Goal: Task Accomplishment & Management: Complete application form

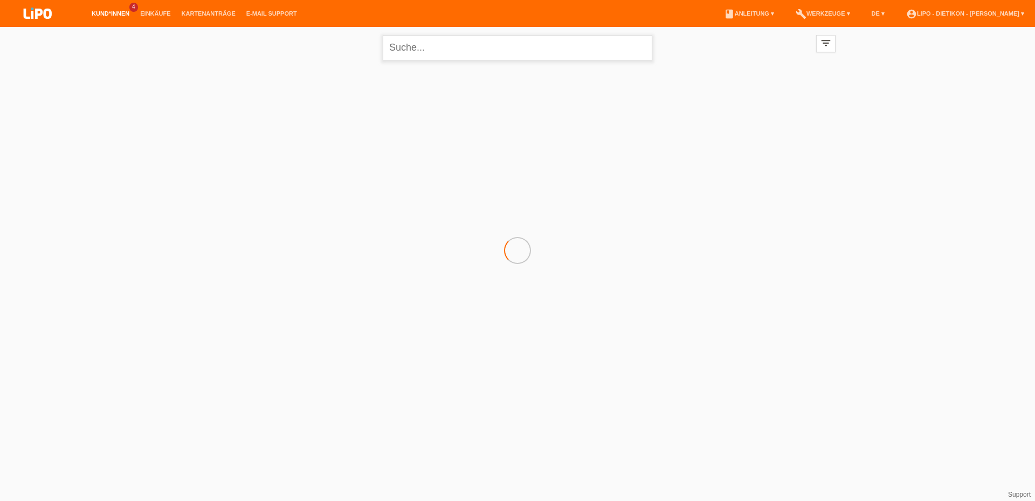
click at [471, 48] on input "text" at bounding box center [518, 47] width 270 height 25
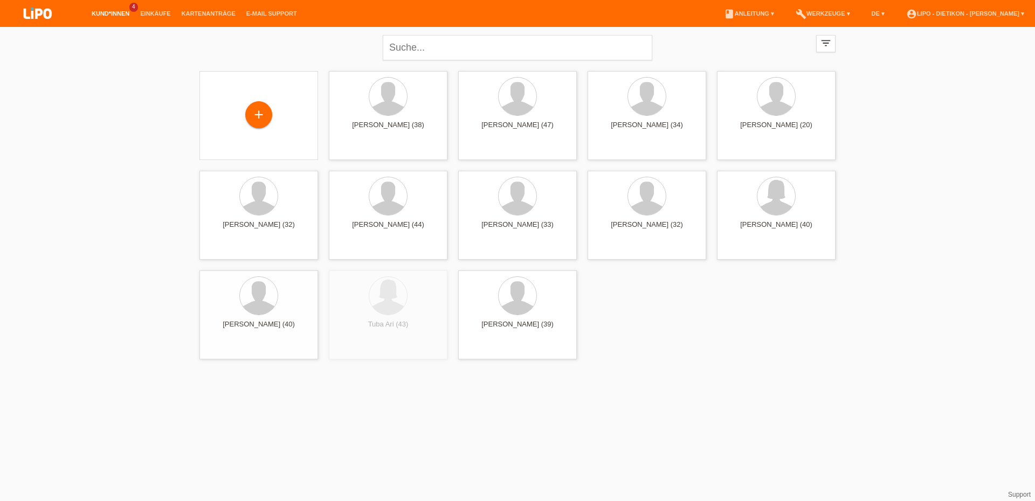
click at [120, 16] on link "Kund*innen" at bounding box center [110, 13] width 49 height 6
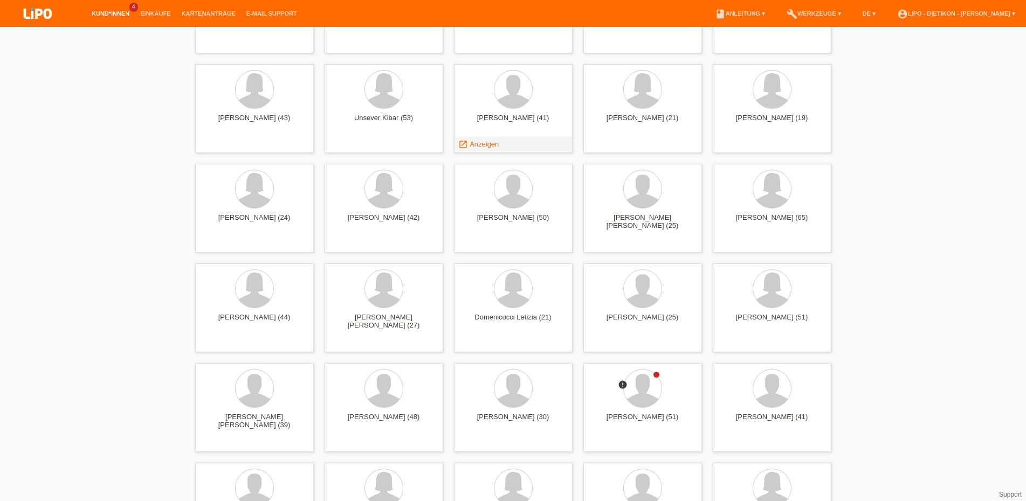
scroll to position [1704, 0]
click at [647, 392] on div at bounding box center [643, 387] width 38 height 38
click at [642, 392] on div at bounding box center [643, 387] width 38 height 38
click at [633, 389] on div at bounding box center [643, 387] width 38 height 38
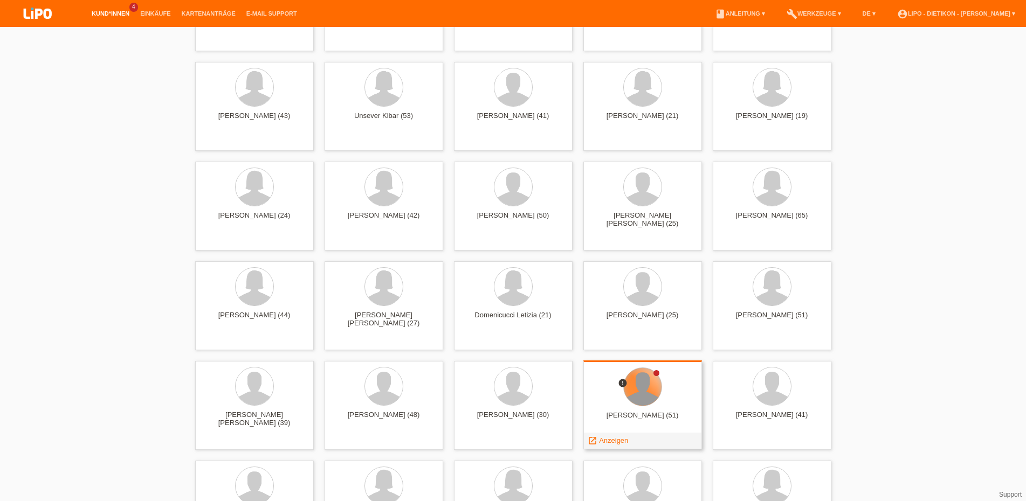
click at [633, 389] on div at bounding box center [643, 387] width 38 height 38
click at [617, 440] on span "Anzeigen" at bounding box center [613, 441] width 29 height 8
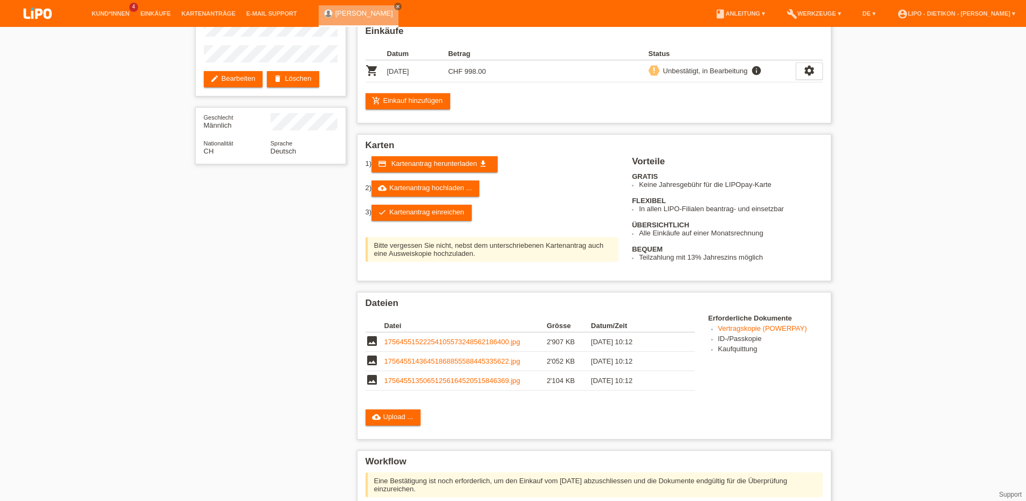
scroll to position [110, 0]
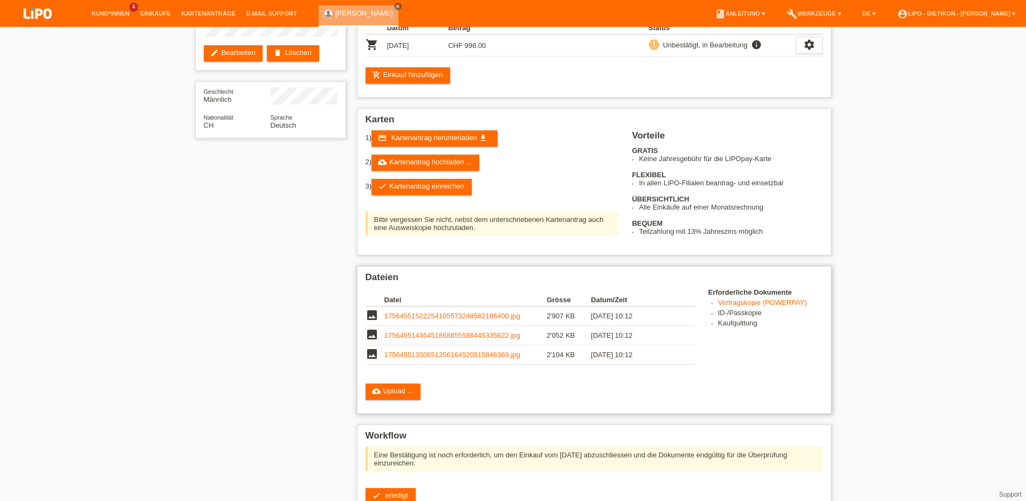
click at [489, 320] on link "17564551522254105573248562186400.jpg" at bounding box center [452, 316] width 136 height 8
click at [456, 340] on link "17564551436451868855588445335622.jpg" at bounding box center [452, 336] width 136 height 8
click at [468, 360] on td "17564551350651256164520515846369.jpg" at bounding box center [465, 355] width 162 height 19
click at [502, 359] on link "17564551350651256164520515846369.jpg" at bounding box center [452, 355] width 136 height 8
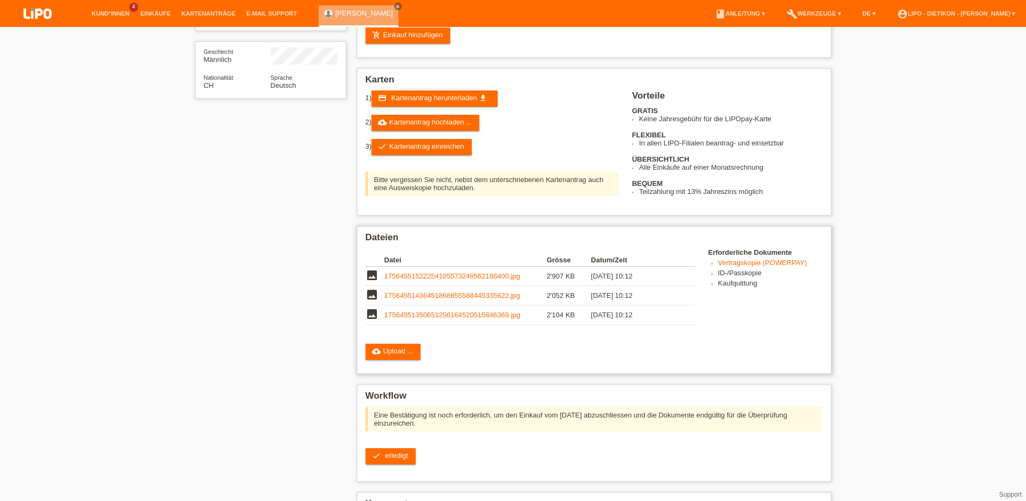
scroll to position [165, 0]
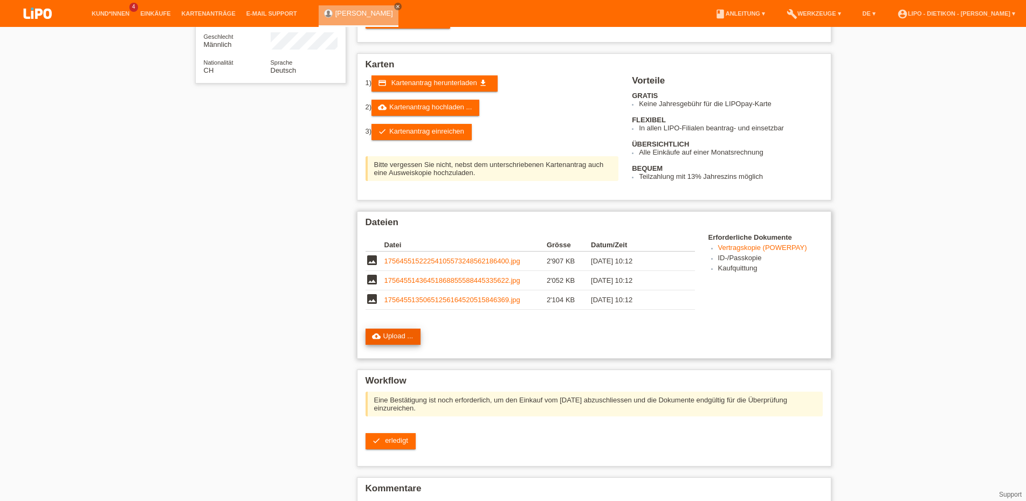
click at [411, 345] on link "cloud_upload Upload ..." at bounding box center [393, 337] width 56 height 16
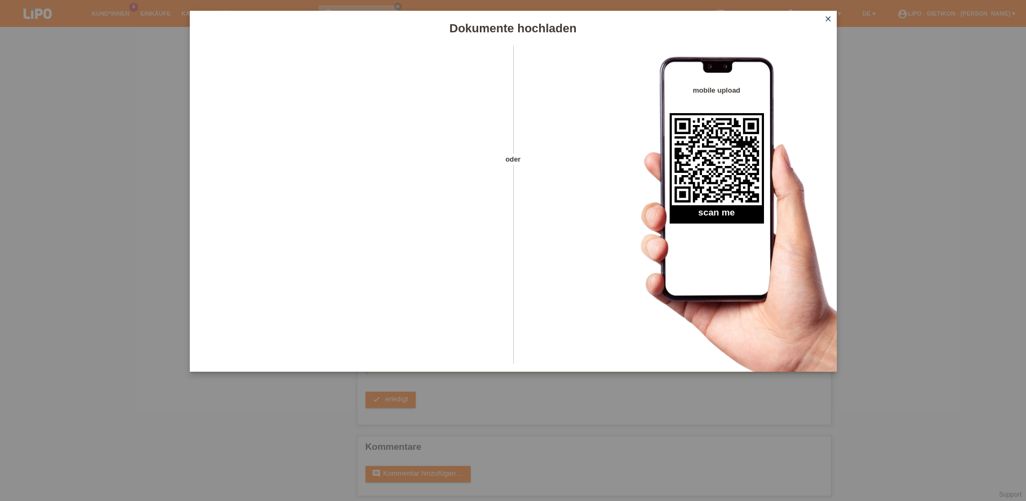
scroll to position [227, 0]
click at [831, 18] on icon "close" at bounding box center [828, 19] width 9 height 9
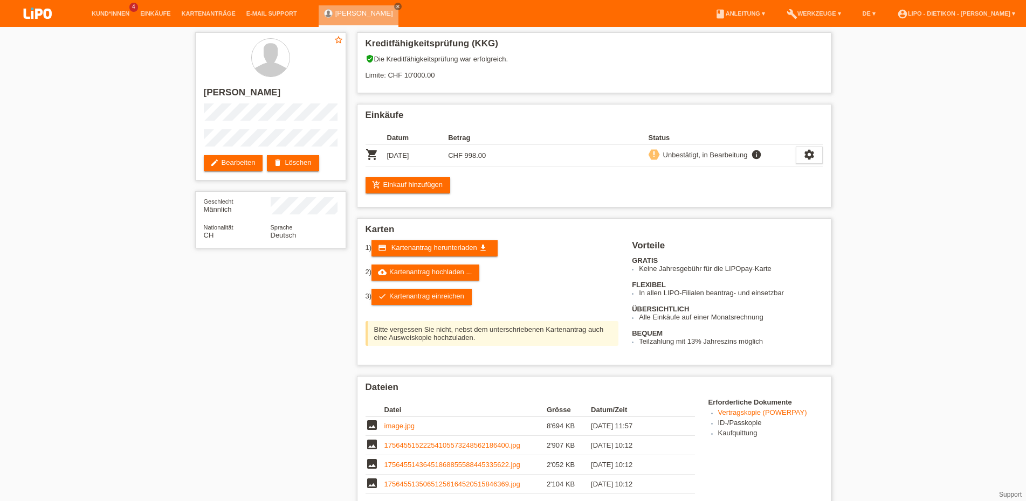
scroll to position [227, 0]
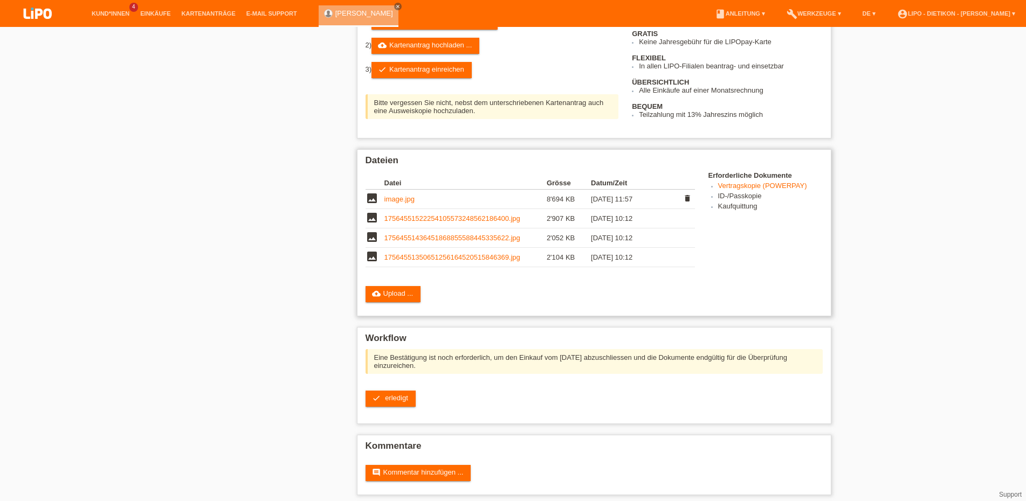
click at [404, 203] on link "image.jpg" at bounding box center [399, 199] width 30 height 8
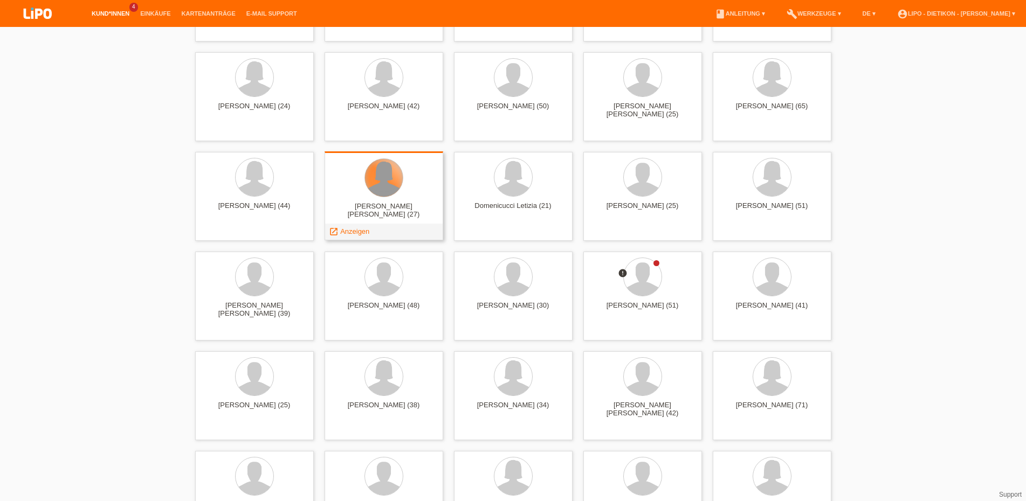
scroll to position [1814, 0]
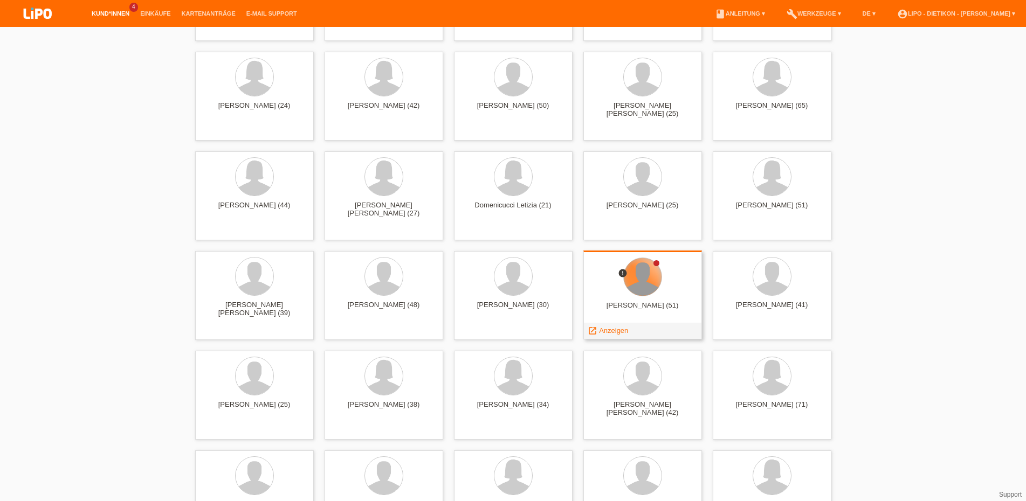
click at [643, 270] on div at bounding box center [643, 277] width 38 height 38
click at [658, 294] on div at bounding box center [642, 278] width 101 height 40
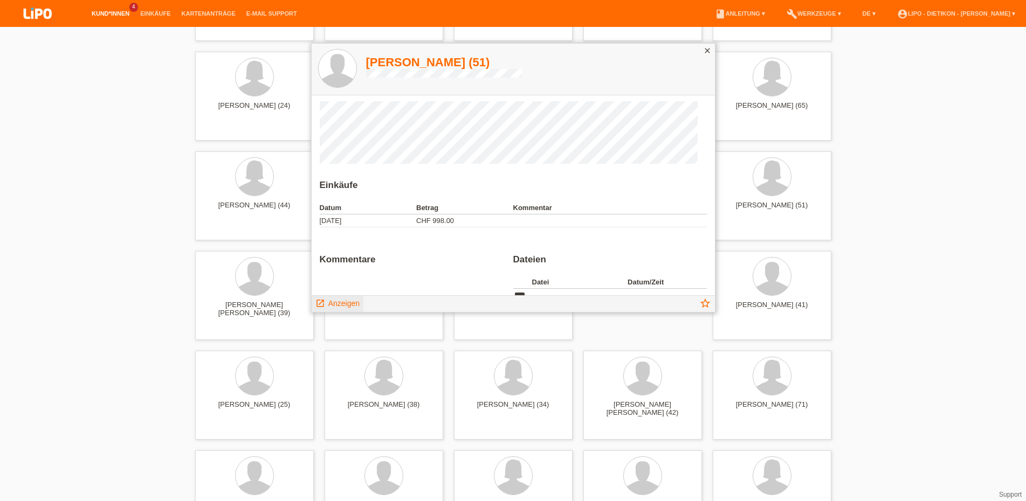
drag, startPoint x: 334, startPoint y: 304, endPoint x: 643, endPoint y: 319, distance: 308.7
click at [335, 304] on span "Anzeigen" at bounding box center [343, 303] width 31 height 9
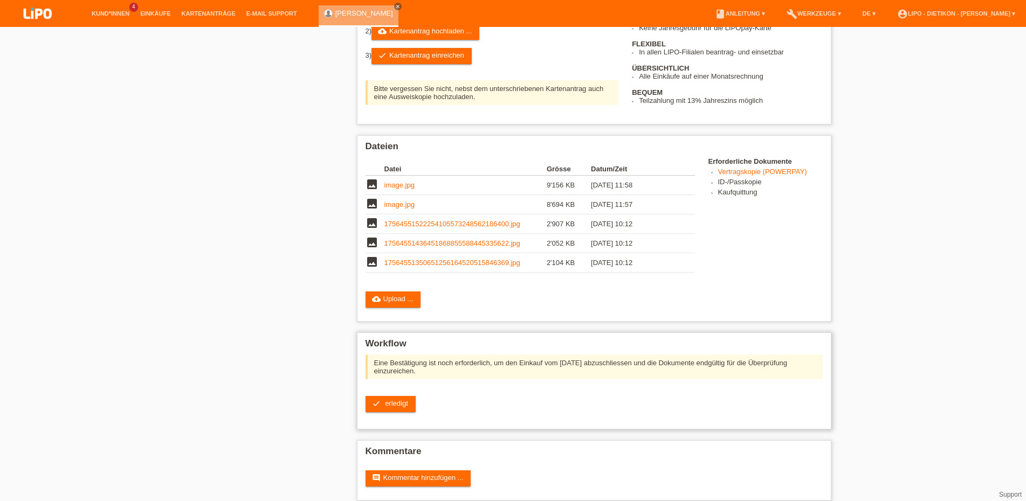
scroll to position [266, 0]
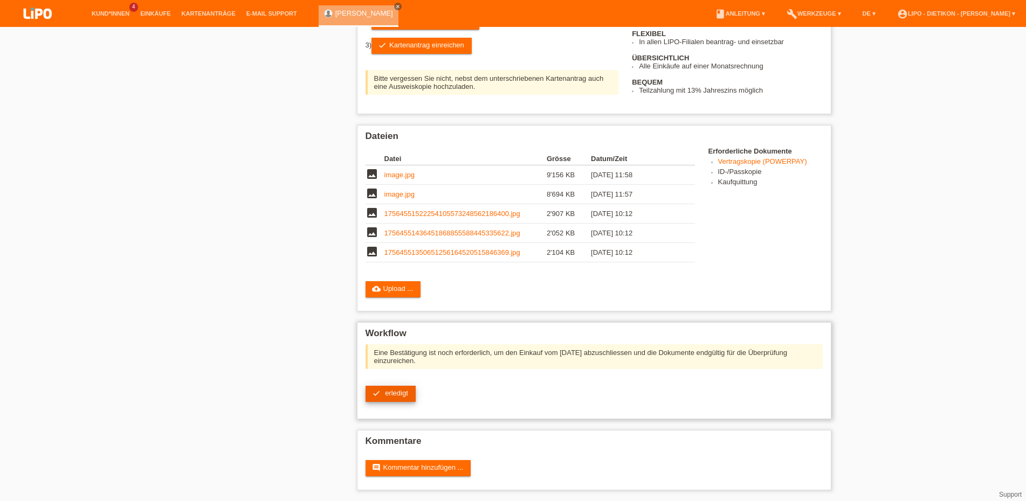
click at [393, 389] on span "erledigt" at bounding box center [396, 393] width 23 height 8
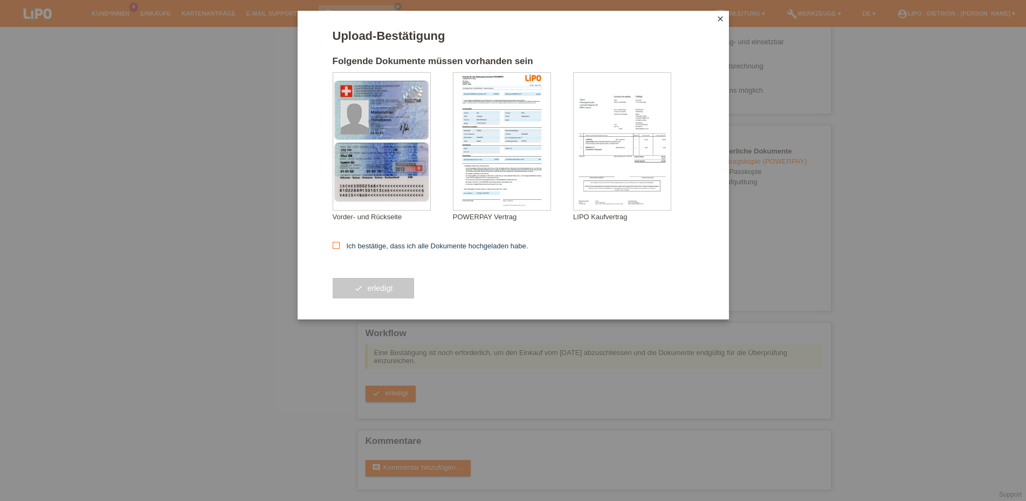
click at [339, 247] on icon at bounding box center [336, 245] width 7 height 7
click at [339, 247] on input "Ich bestätige, dass ich alle Dokumente hochgeladen habe." at bounding box center [336, 245] width 7 height 7
checkbox input "true"
click at [368, 293] on span "erledigt" at bounding box center [379, 288] width 25 height 9
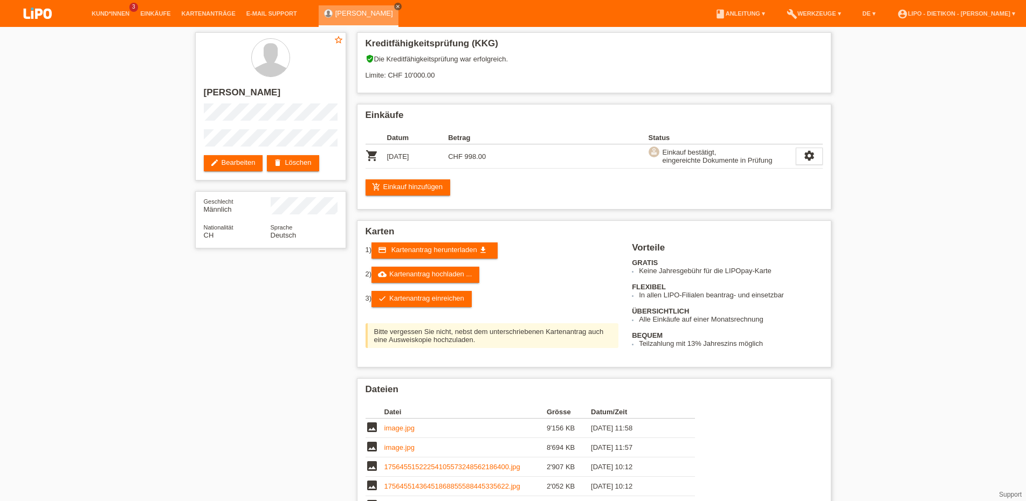
click at [396, 6] on icon "close" at bounding box center [397, 6] width 5 height 5
click at [116, 17] on link "Kund*innen" at bounding box center [110, 13] width 49 height 6
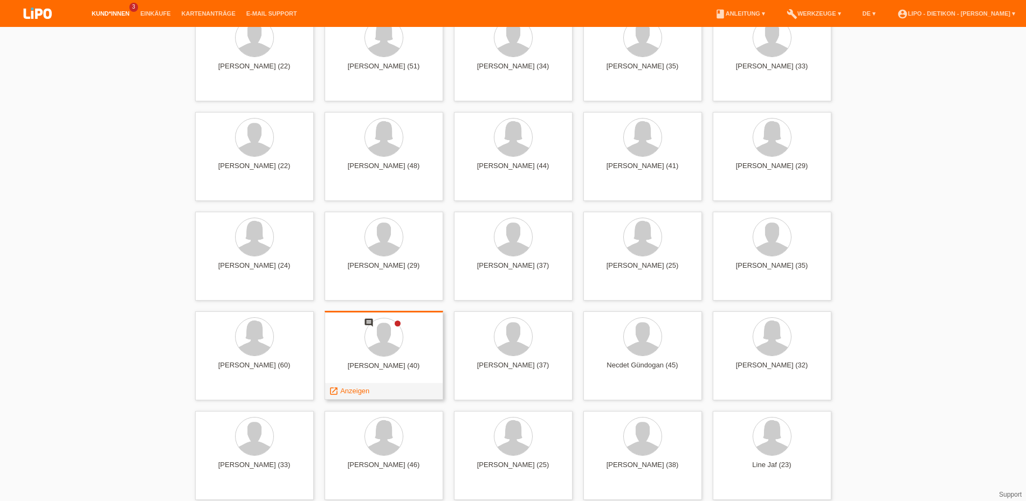
scroll to position [1155, 0]
click at [348, 390] on span "Anzeigen" at bounding box center [354, 392] width 29 height 8
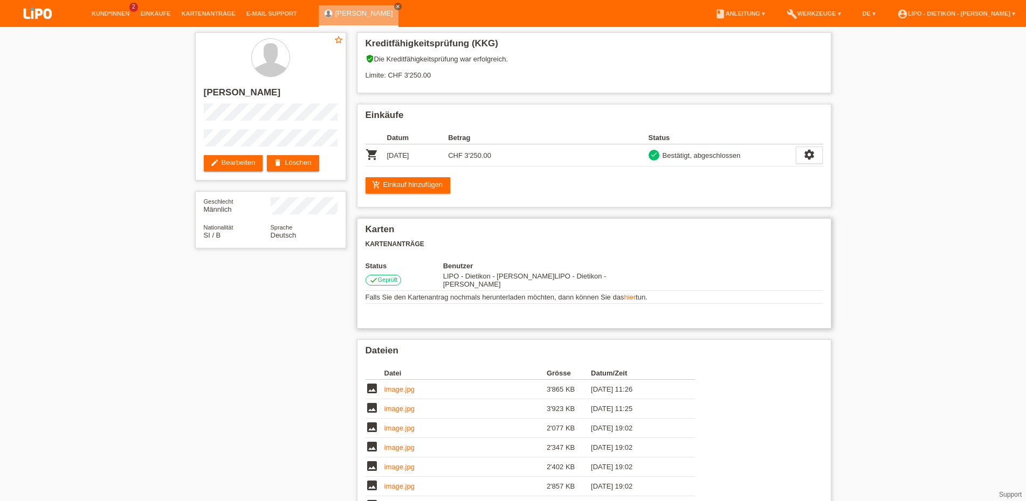
click at [632, 301] on link "hier" at bounding box center [630, 297] width 12 height 8
click at [395, 9] on icon "close" at bounding box center [397, 6] width 5 height 5
click at [118, 12] on link "Kund*innen" at bounding box center [110, 13] width 49 height 6
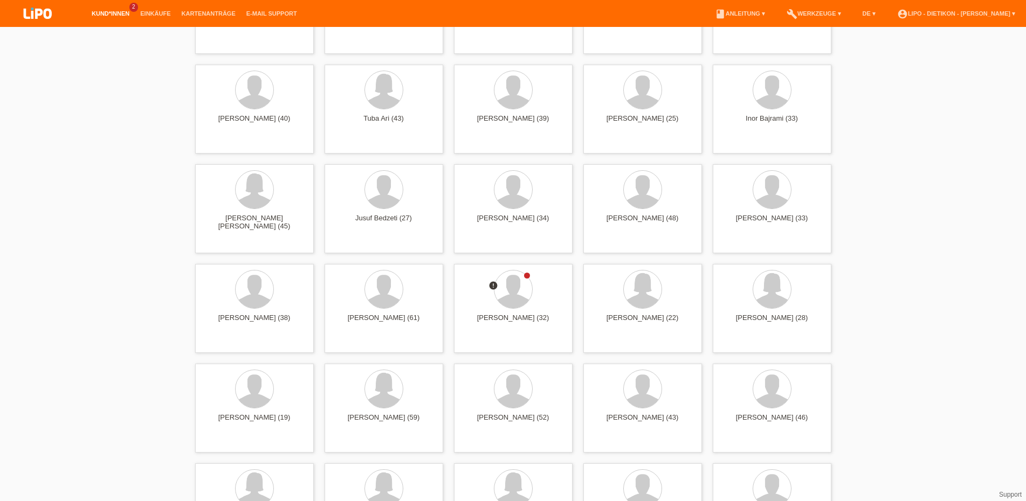
scroll to position [220, 0]
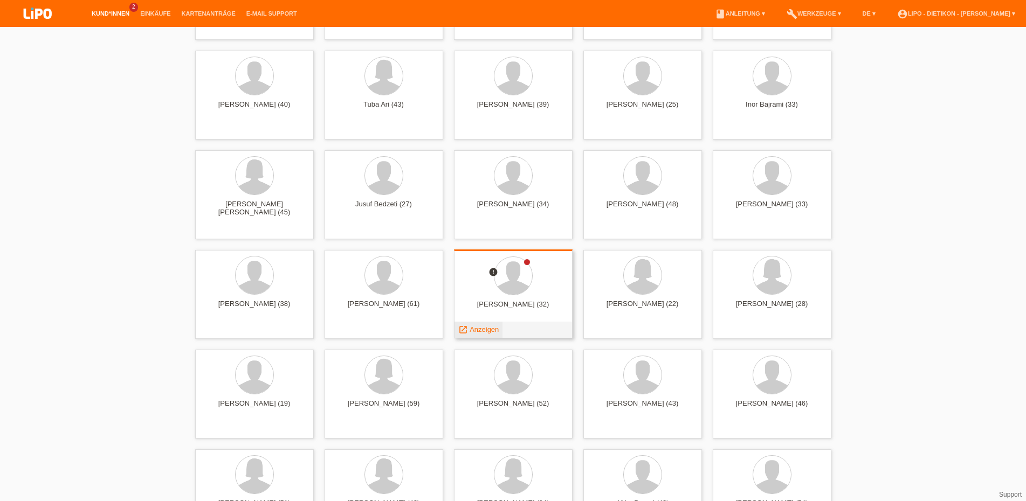
click at [485, 326] on span "Anzeigen" at bounding box center [483, 330] width 29 height 8
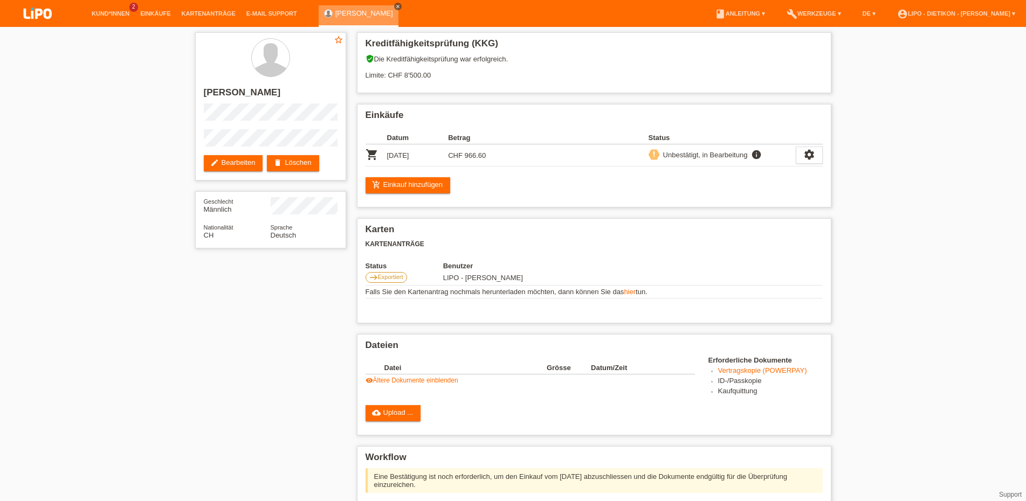
click at [395, 5] on icon "close" at bounding box center [397, 6] width 5 height 5
click at [122, 13] on link "Kund*innen" at bounding box center [110, 13] width 49 height 6
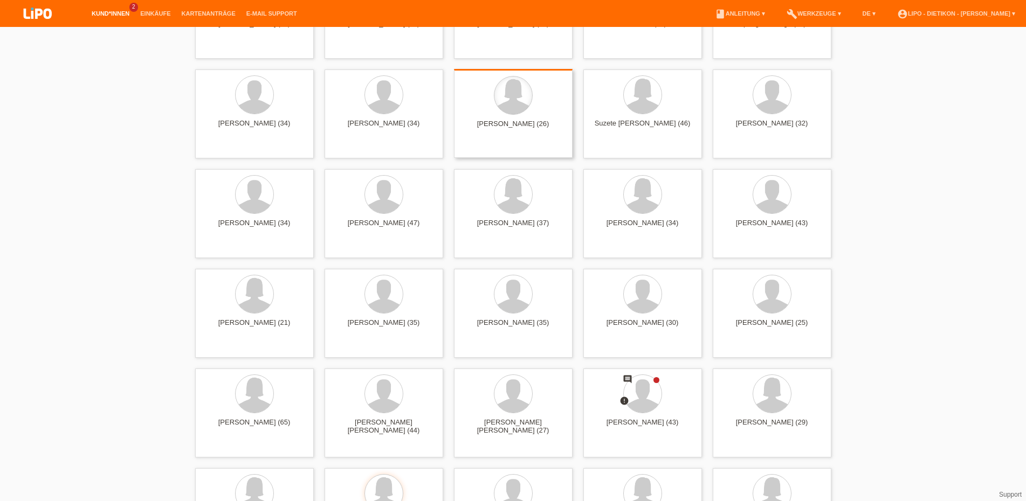
scroll to position [2474, 0]
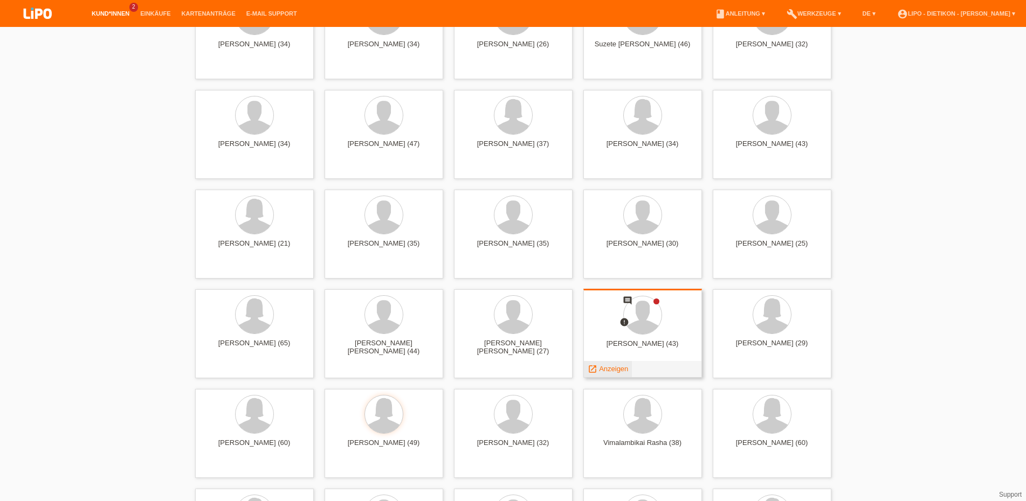
click at [602, 367] on span "Anzeigen" at bounding box center [613, 369] width 29 height 8
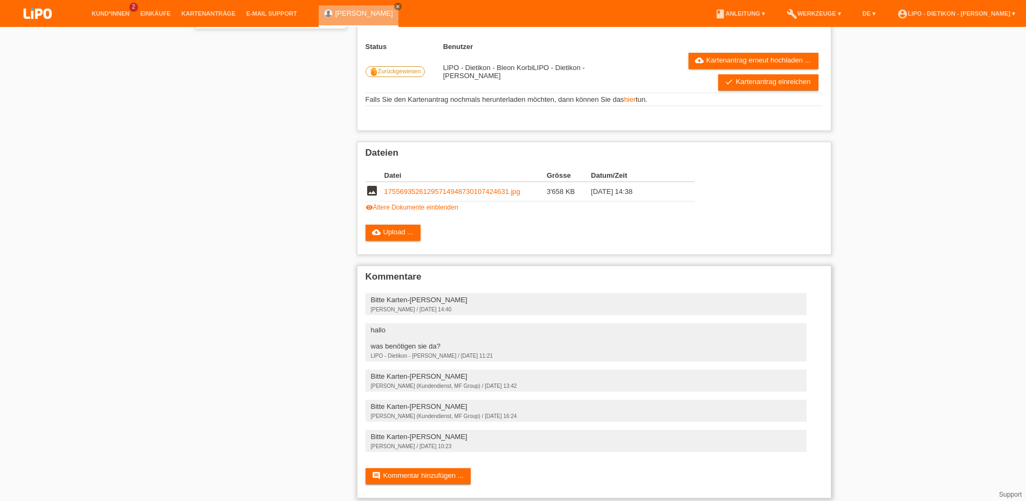
scroll to position [220, 0]
click at [393, 211] on link "visibility Ältere Dokumente einblenden" at bounding box center [411, 207] width 93 height 8
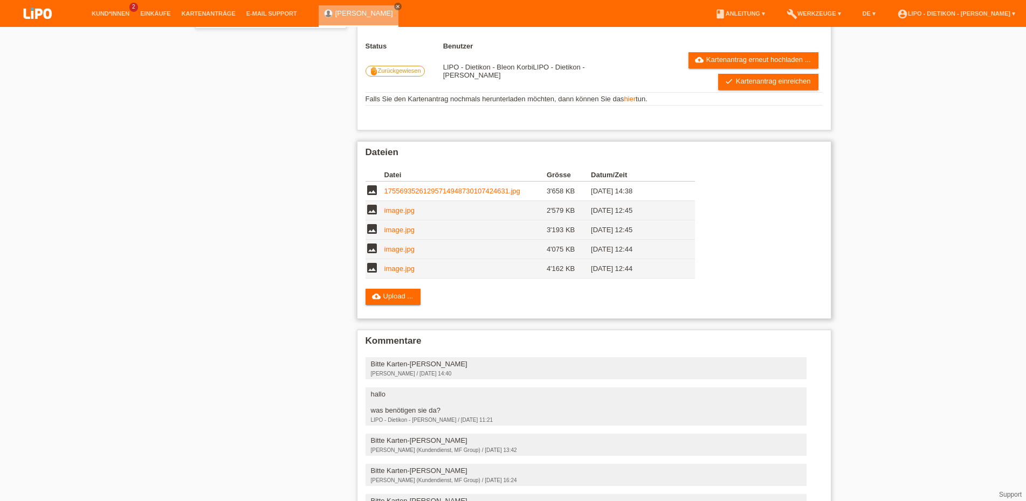
click at [417, 195] on link "17556935261295714948730107424631.jpg" at bounding box center [452, 191] width 136 height 8
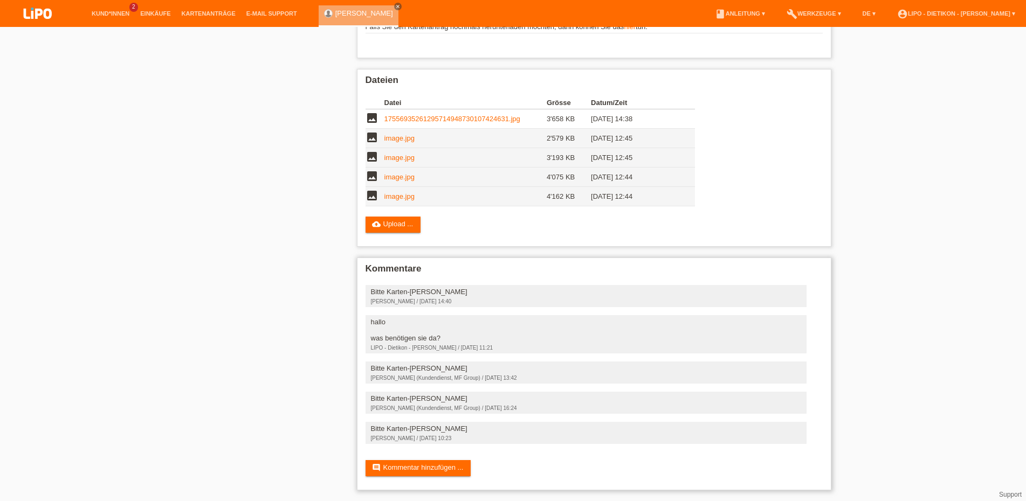
scroll to position [309, 0]
click at [435, 467] on link "comment Kommentar hinzufügen ..." at bounding box center [418, 468] width 106 height 16
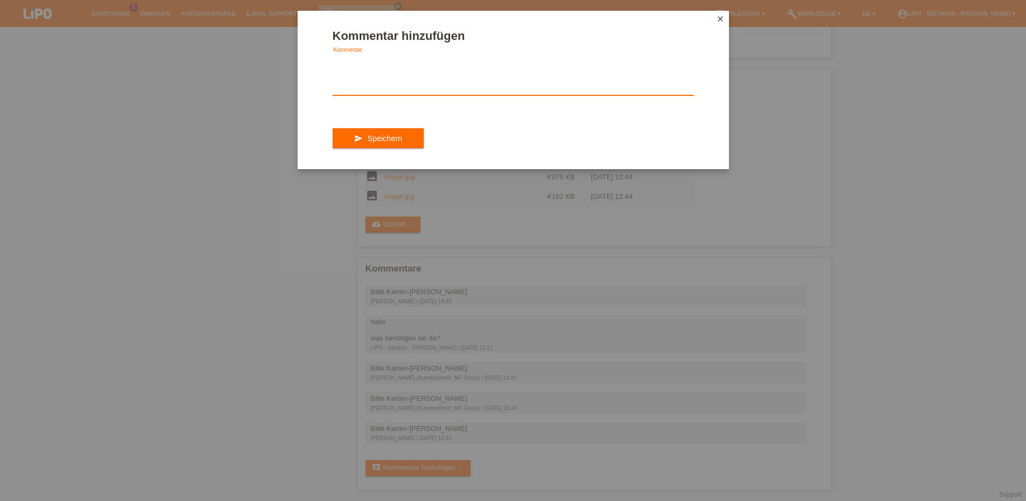
click at [353, 94] on textarea at bounding box center [513, 75] width 361 height 42
type textarea "hallo antrag ist drin! bitte bestätigen sie es"
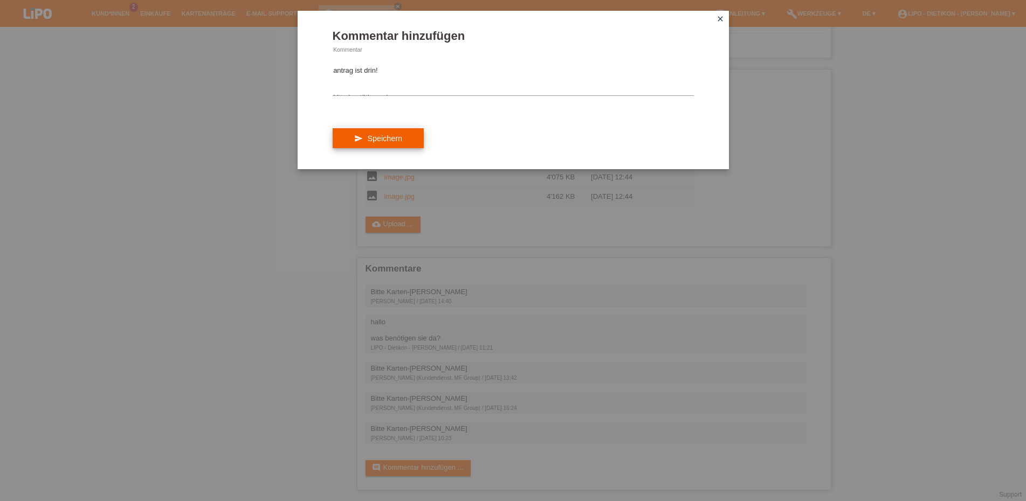
click at [378, 149] on button "send Speichern" at bounding box center [378, 138] width 91 height 20
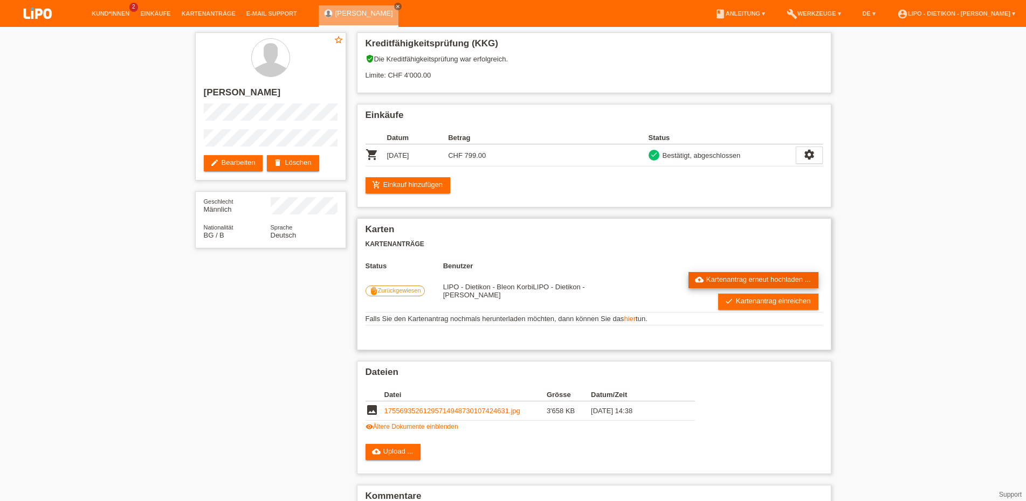
click at [731, 284] on link "cloud_upload Kartenantrag erneut hochladen ..." at bounding box center [753, 280] width 130 height 16
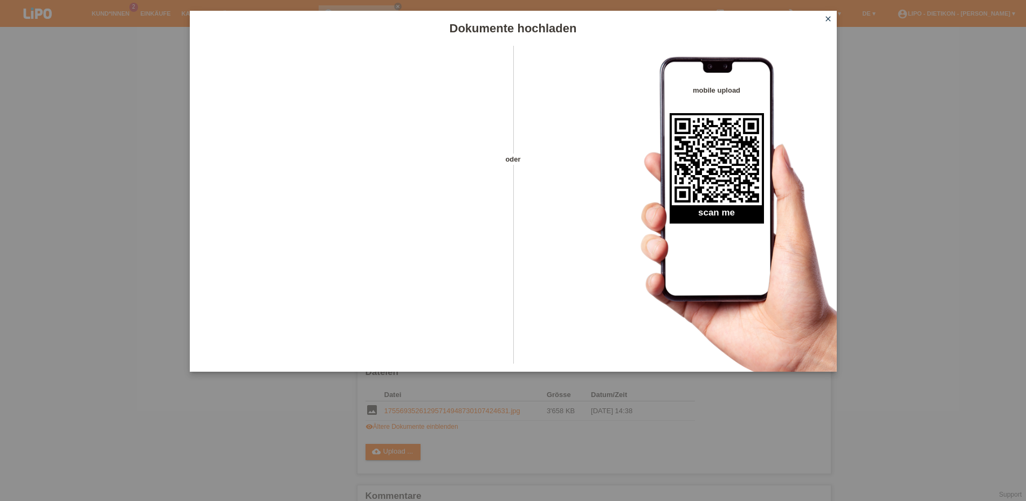
click at [825, 18] on icon "close" at bounding box center [828, 19] width 9 height 9
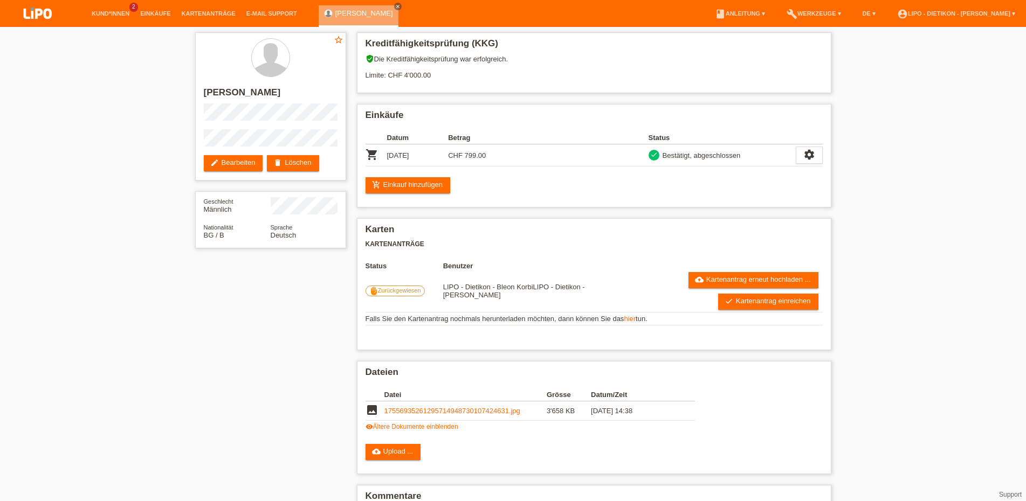
click at [742, 307] on link "check Kartenantrag einreichen" at bounding box center [768, 302] width 100 height 16
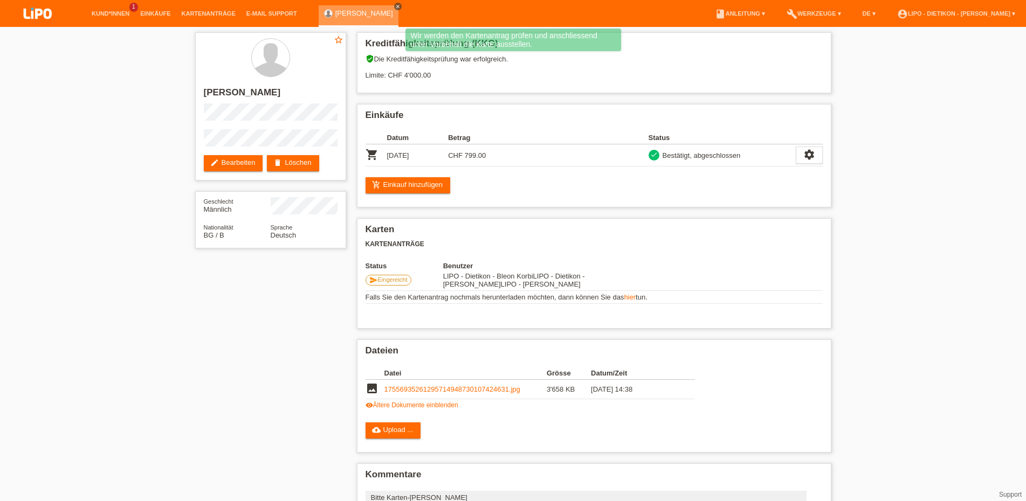
click at [395, 4] on icon "close" at bounding box center [397, 6] width 5 height 5
